Goal: Task Accomplishment & Management: Use online tool/utility

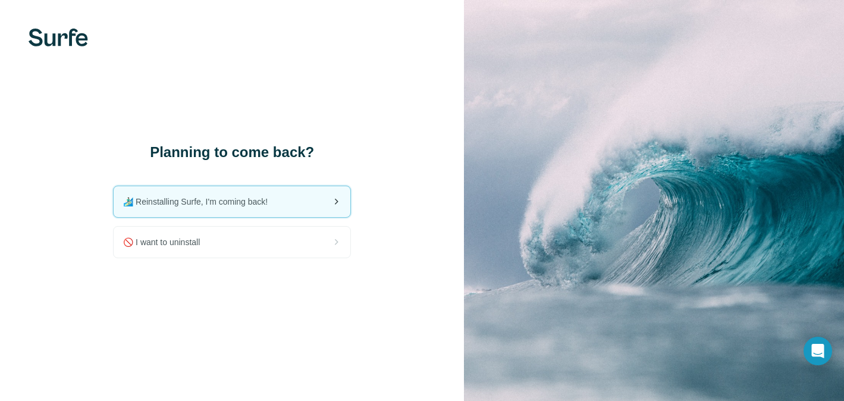
click at [280, 204] on div "🏄🏻‍♂️ Reinstalling Surfe, I'm coming back!" at bounding box center [232, 201] width 237 height 31
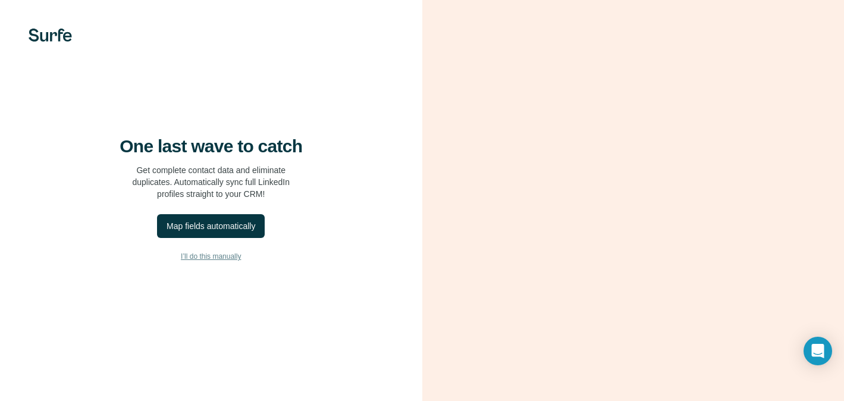
click at [212, 262] on span "I’ll do this manually" at bounding box center [211, 256] width 60 height 11
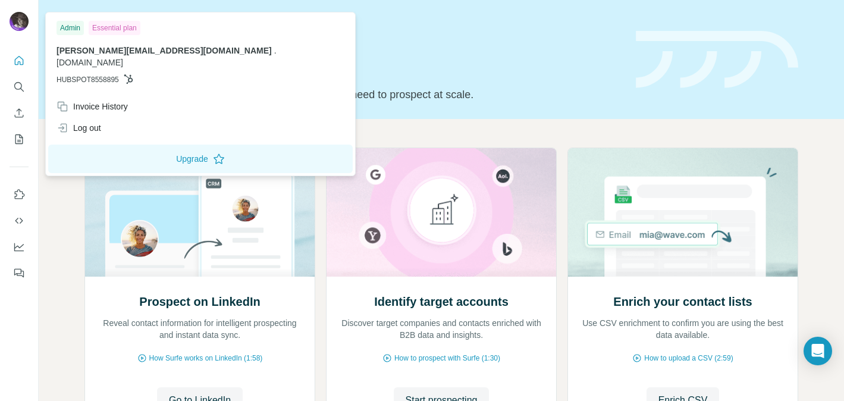
click at [18, 19] on img at bounding box center [19, 21] width 19 height 19
click at [17, 64] on icon "Quick start" at bounding box center [19, 60] width 9 height 9
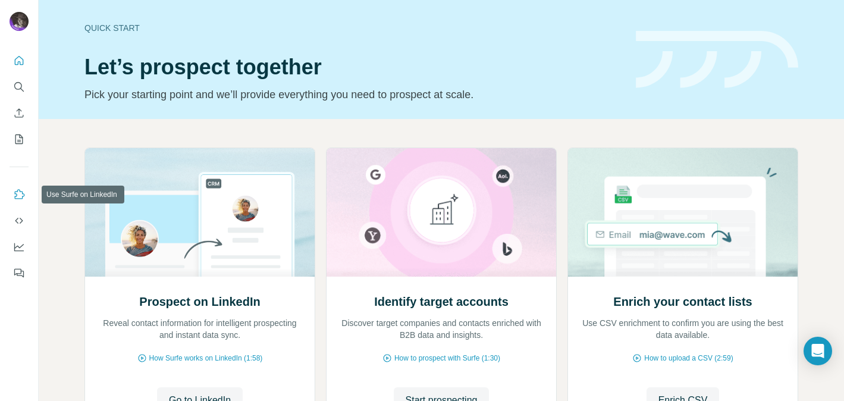
click at [18, 198] on icon "Use Surfe on LinkedIn" at bounding box center [19, 195] width 12 height 12
